Goal: Transaction & Acquisition: Download file/media

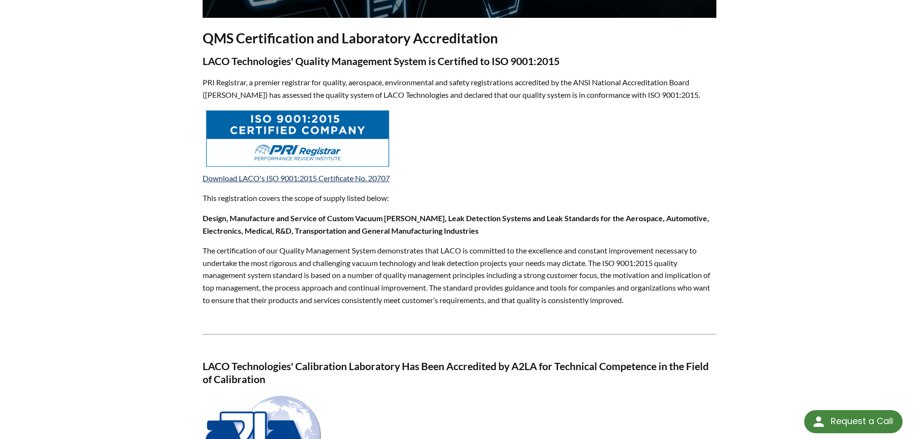
scroll to position [386, 0]
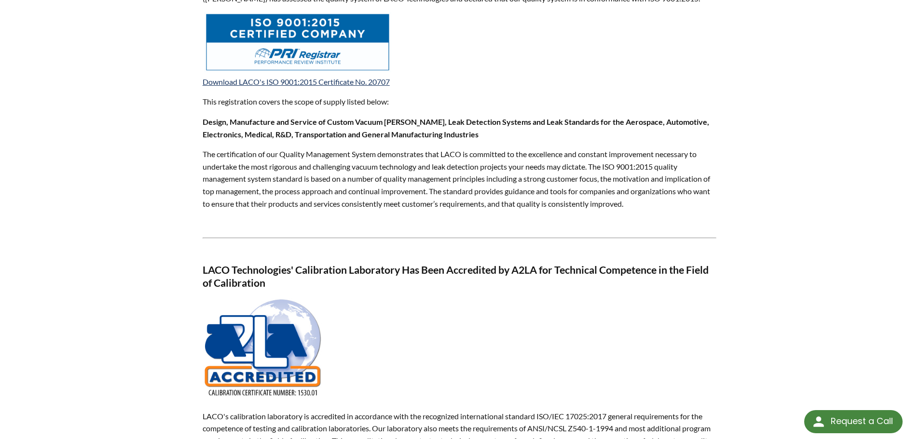
click at [302, 324] on img at bounding box center [263, 348] width 121 height 101
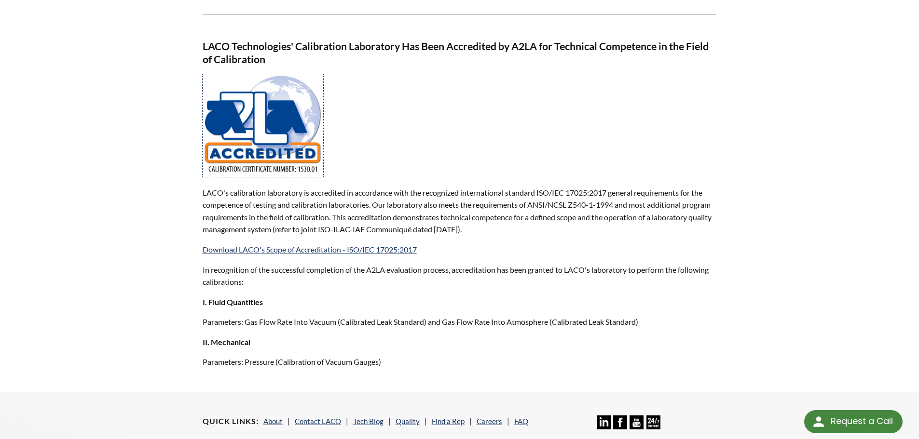
scroll to position [627, 0]
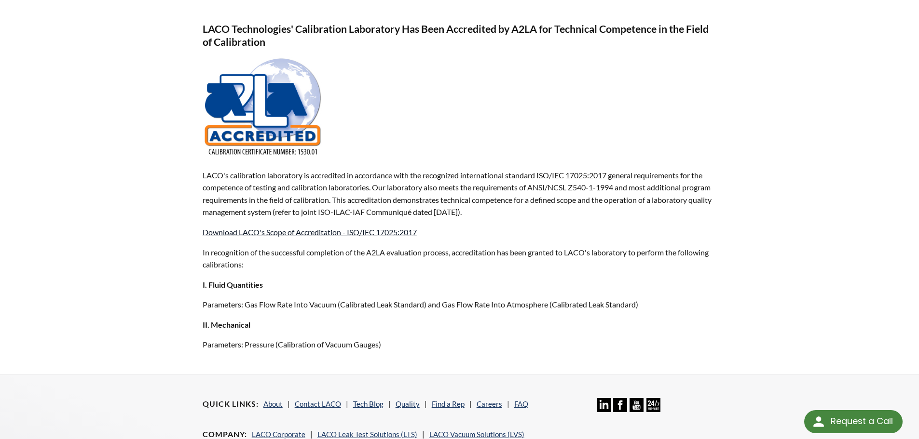
click at [366, 233] on link "Download LACO's Scope of Accreditation - ISO/IEC 17025:2017" at bounding box center [310, 232] width 214 height 9
